Goal: Information Seeking & Learning: Learn about a topic

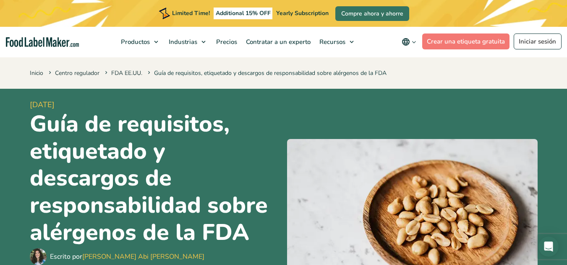
scroll to position [15, 0]
click at [178, 183] on h1 "Guía de requisitos, etiquetado y descargos de responsabilidad sobre alérgenos d…" at bounding box center [155, 179] width 250 height 136
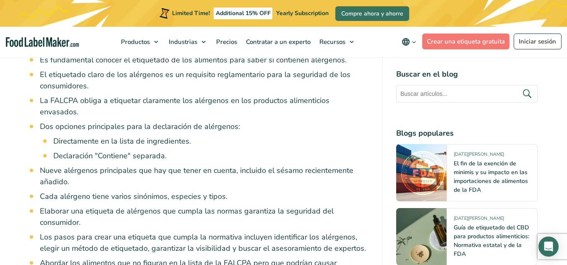
scroll to position [735, 0]
